Goal: Check status: Check status

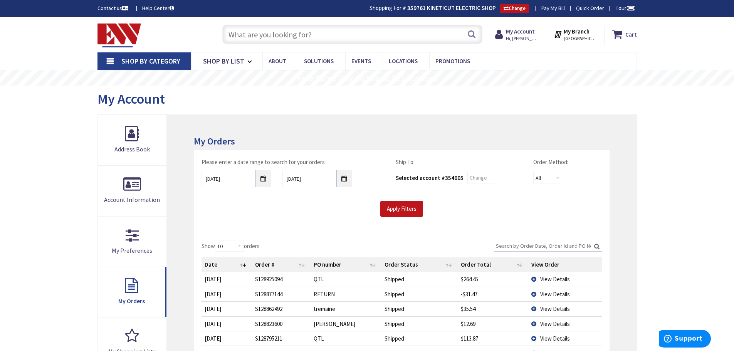
click at [29, 310] on div "Skip to Content Toggle Nav Search Cart My Cart Close" at bounding box center [367, 324] width 734 height 615
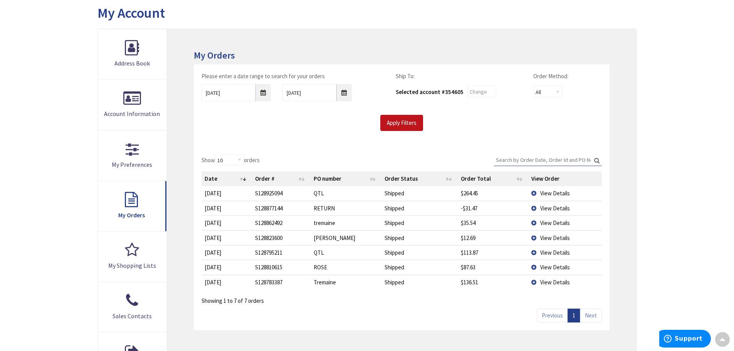
scroll to position [118, 0]
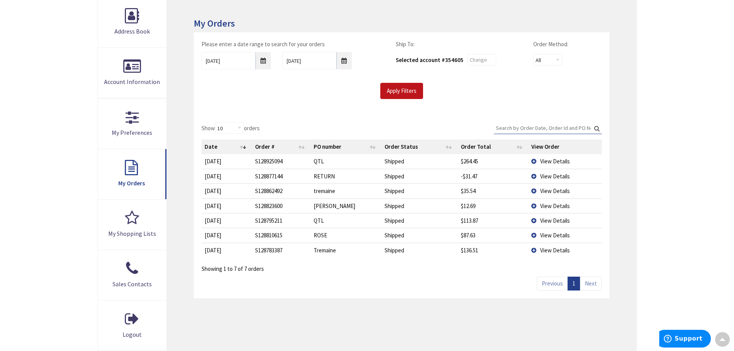
click at [533, 250] on td "View Details" at bounding box center [564, 250] width 73 height 15
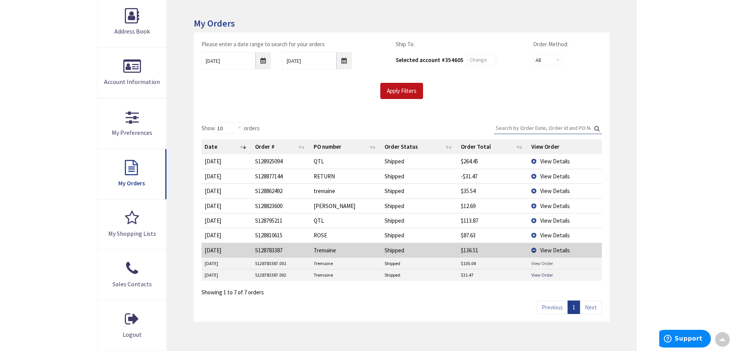
click at [537, 263] on link "View Order" at bounding box center [542, 263] width 22 height 7
click at [543, 274] on link "View Order" at bounding box center [542, 275] width 22 height 7
click at [532, 190] on td "View Details" at bounding box center [564, 190] width 73 height 15
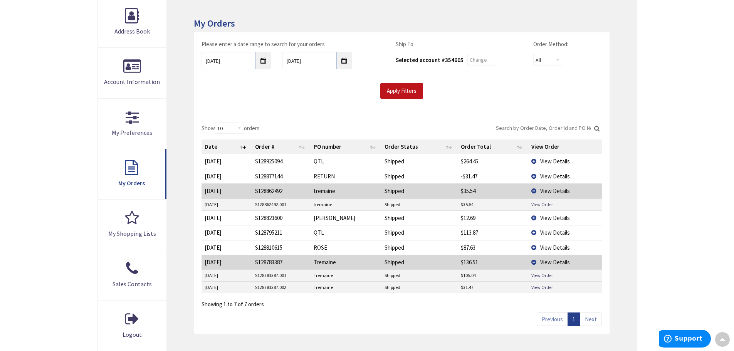
click at [540, 206] on link "View Order" at bounding box center [542, 204] width 22 height 7
click at [536, 205] on link "View Order" at bounding box center [542, 204] width 22 height 7
click at [542, 287] on link "View Order" at bounding box center [542, 287] width 22 height 7
click at [542, 273] on link "View Order" at bounding box center [542, 275] width 22 height 7
click at [535, 203] on link "View Order" at bounding box center [542, 204] width 22 height 7
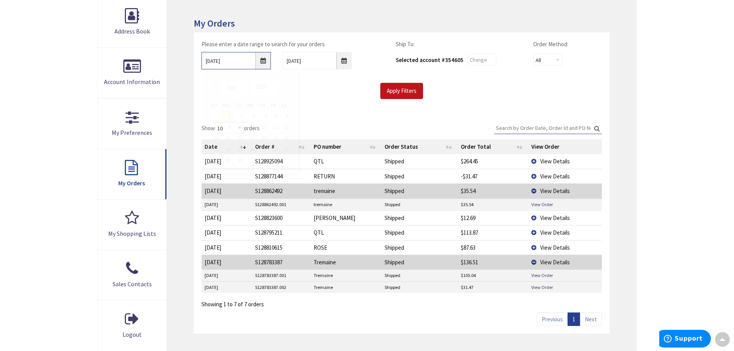
click at [265, 62] on input "09/01/2025" at bounding box center [235, 60] width 69 height 17
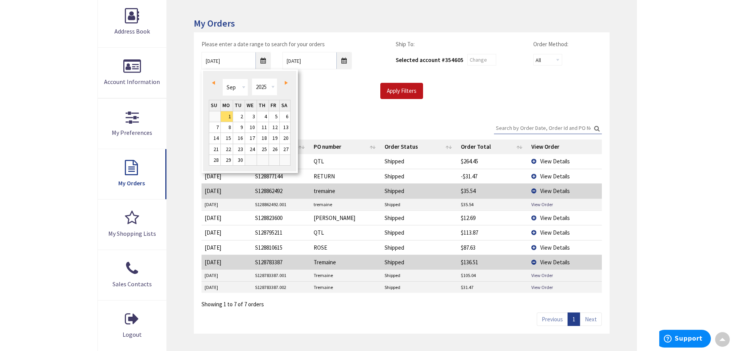
click at [217, 80] on link "Prev" at bounding box center [215, 82] width 10 height 10
click at [288, 82] on link "Next" at bounding box center [284, 82] width 10 height 10
click at [275, 116] on link "1" at bounding box center [274, 116] width 10 height 10
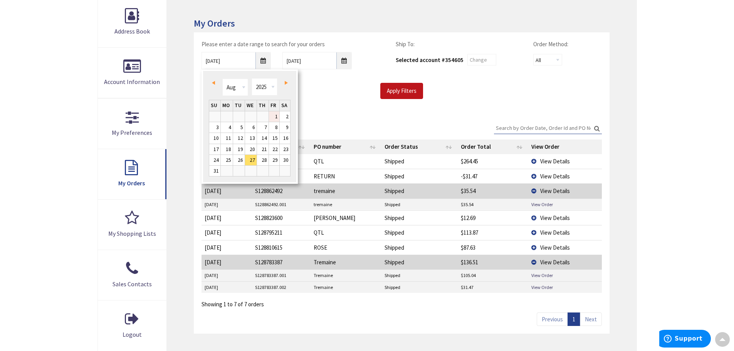
type input "08/01/2025"
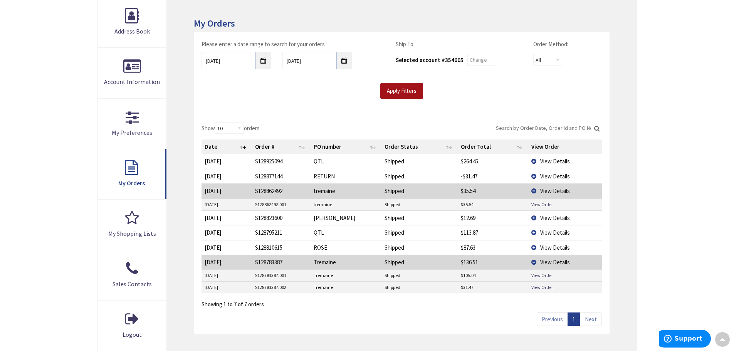
click at [400, 93] on input "Apply Filters" at bounding box center [401, 91] width 43 height 16
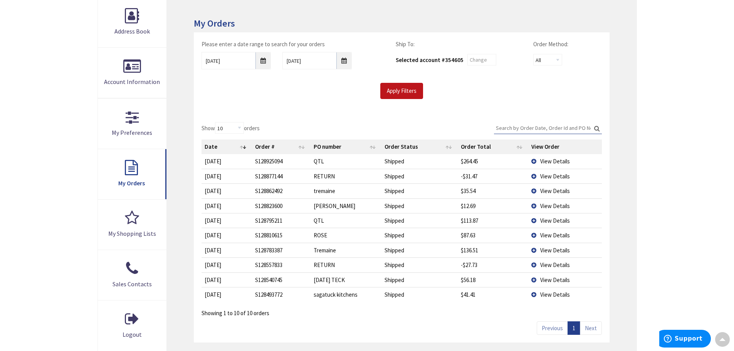
click at [533, 232] on td "View Details" at bounding box center [564, 235] width 73 height 15
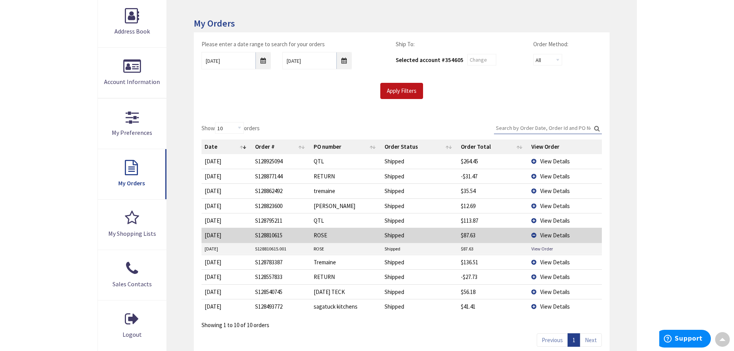
click at [52, 109] on div "Skip to Content Toggle Nav Search Cart My Cart Close" at bounding box center [367, 219] width 734 height 640
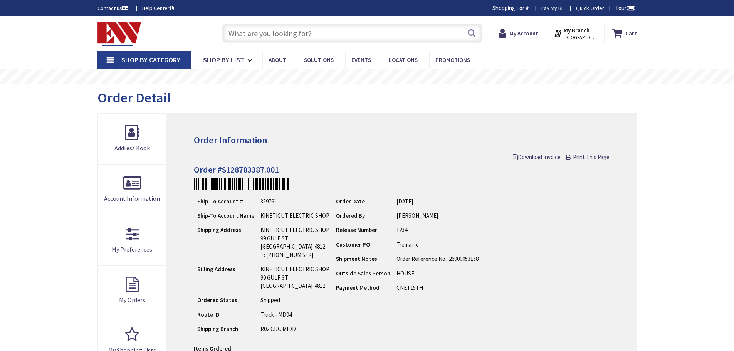
click at [199, 319] on td "Route ID" at bounding box center [225, 314] width 63 height 14
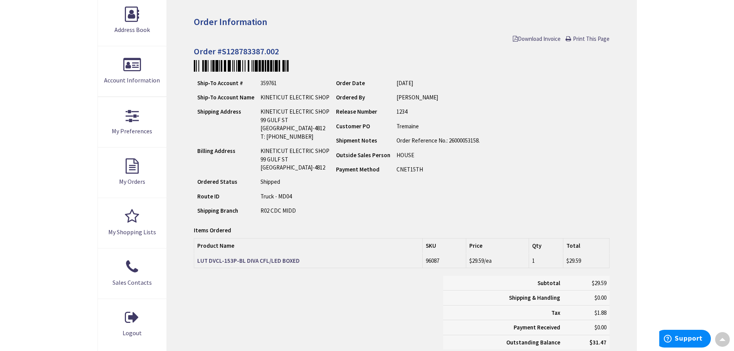
scroll to position [119, 0]
click at [216, 298] on div "Subtotal $29.59 Shipping & Handling $0.00 Tax $1.88 Payment Received" at bounding box center [401, 316] width 427 height 81
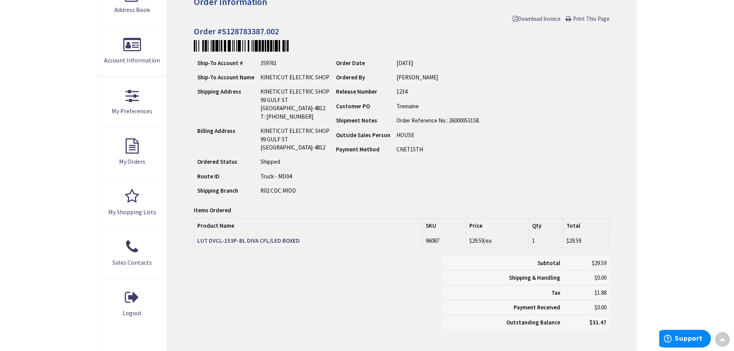
scroll to position [0, 0]
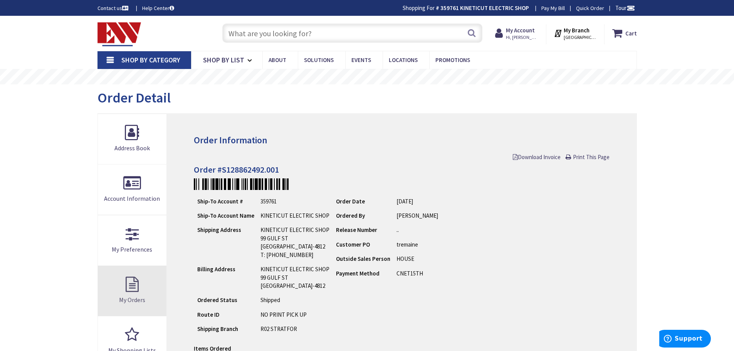
click at [161, 270] on link "My Orders" at bounding box center [132, 291] width 69 height 50
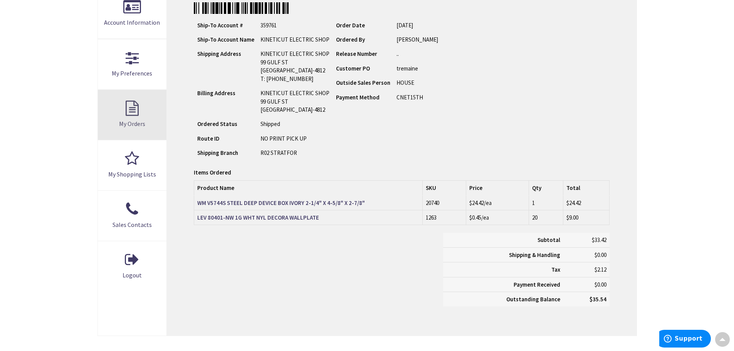
scroll to position [178, 0]
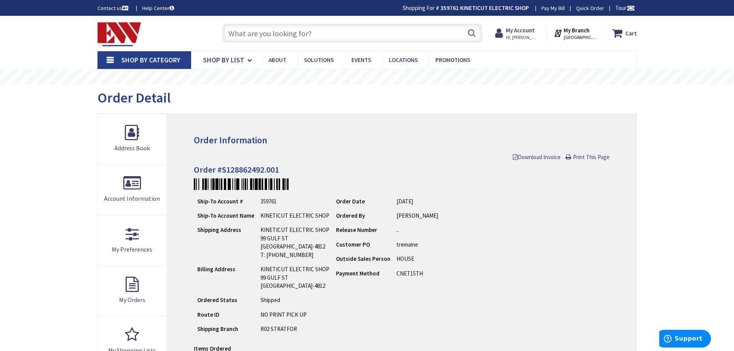
click at [23, 239] on div "Skip to Content Toggle Nav Search Cart My Cart Close" at bounding box center [367, 345] width 734 height 659
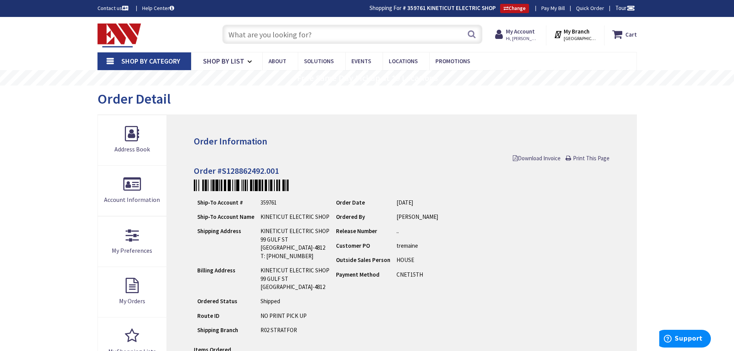
click at [340, 34] on input "text" at bounding box center [352, 34] width 260 height 19
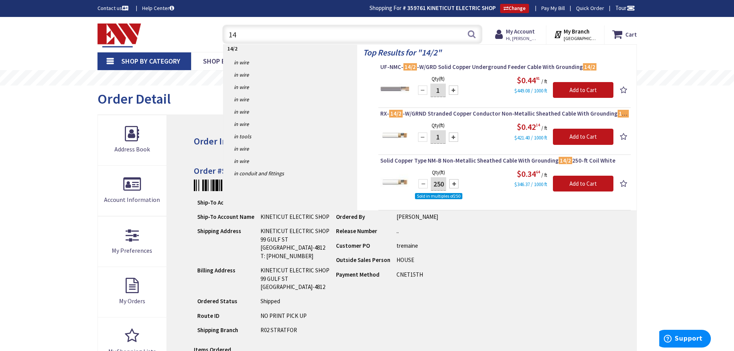
type input "1"
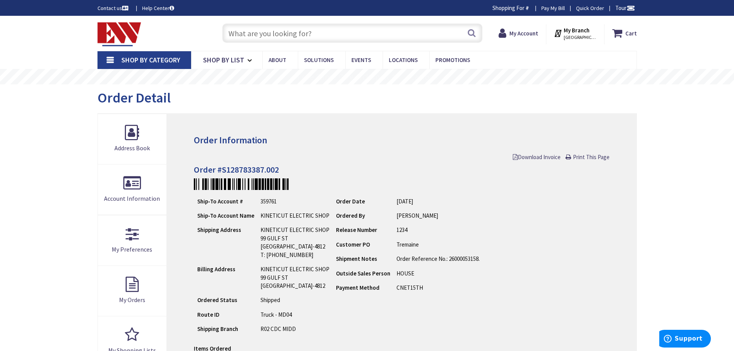
click at [36, 272] on div "Skip to Content Toggle Nav Search Cart My Cart Close" at bounding box center [367, 338] width 734 height 645
click at [181, 302] on div "Order Information Download Invoice Print This Page Order #S128783387.001 Ship-T…" at bounding box center [401, 335] width 469 height 442
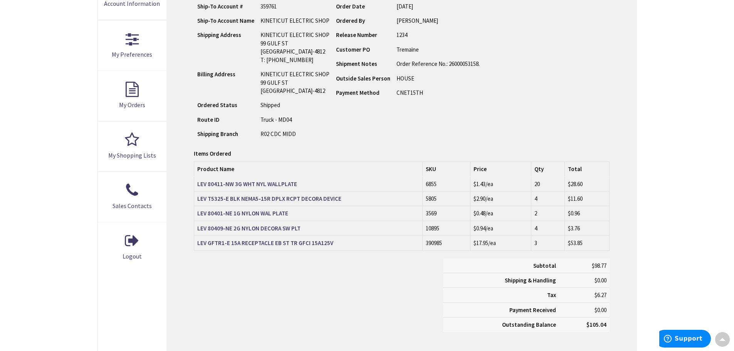
scroll to position [196, 0]
click at [49, 134] on div "Skip to Content Toggle Nav Search Cart My Cart Close" at bounding box center [367, 173] width 734 height 704
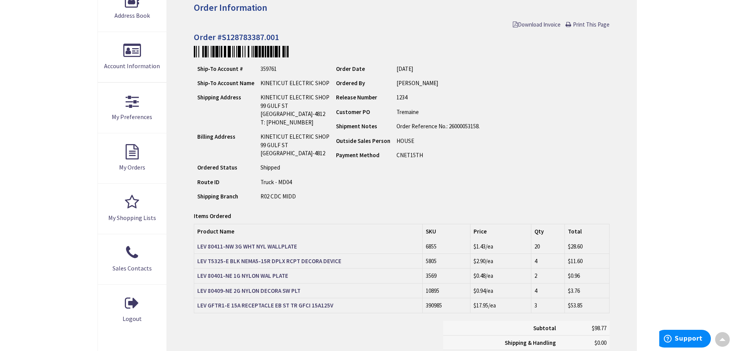
scroll to position [0, 0]
